Goal: Task Accomplishment & Management: Complete application form

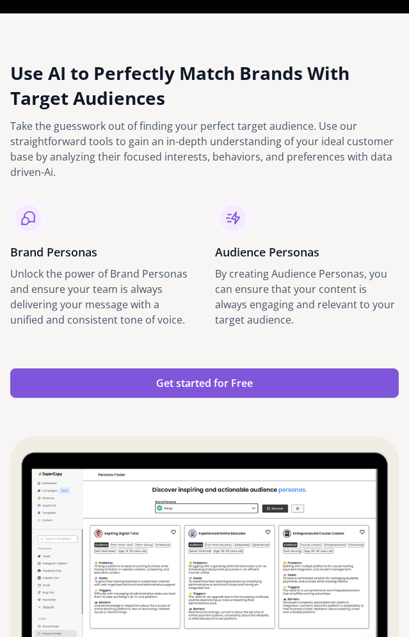
scroll to position [1877, 0]
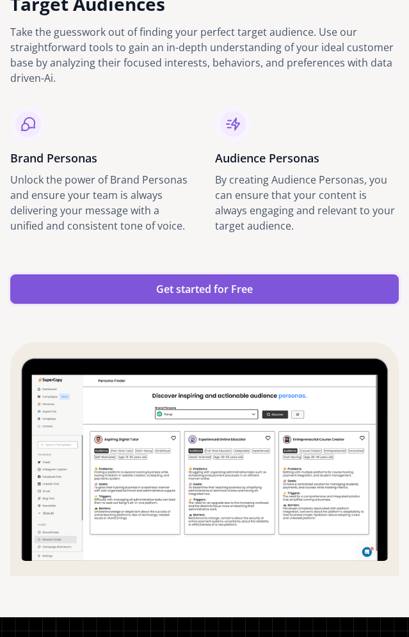
click at [186, 292] on div "Get started for Free" at bounding box center [204, 289] width 97 height 15
